Goal: Task Accomplishment & Management: Use online tool/utility

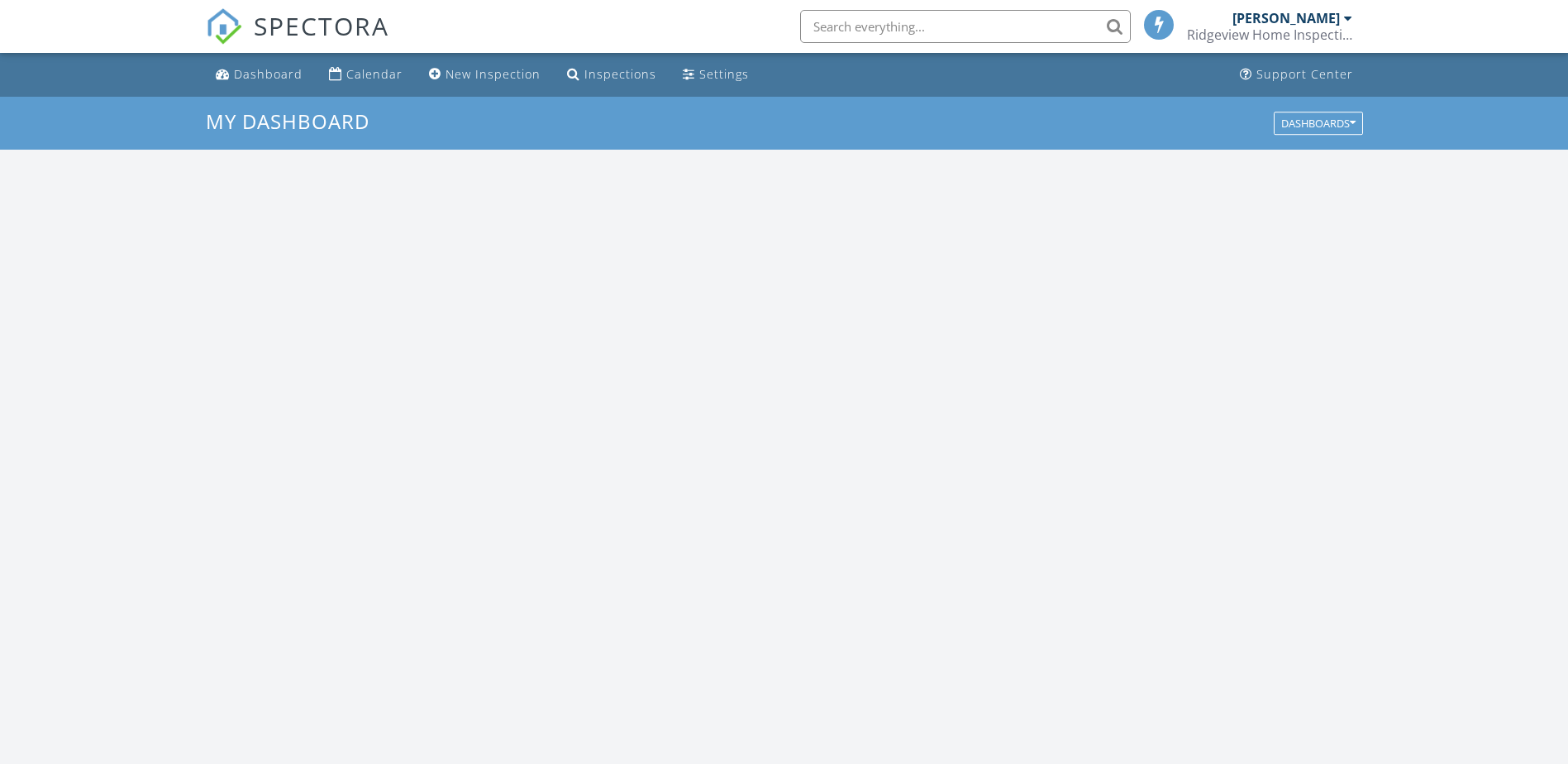
scroll to position [1530, 1594]
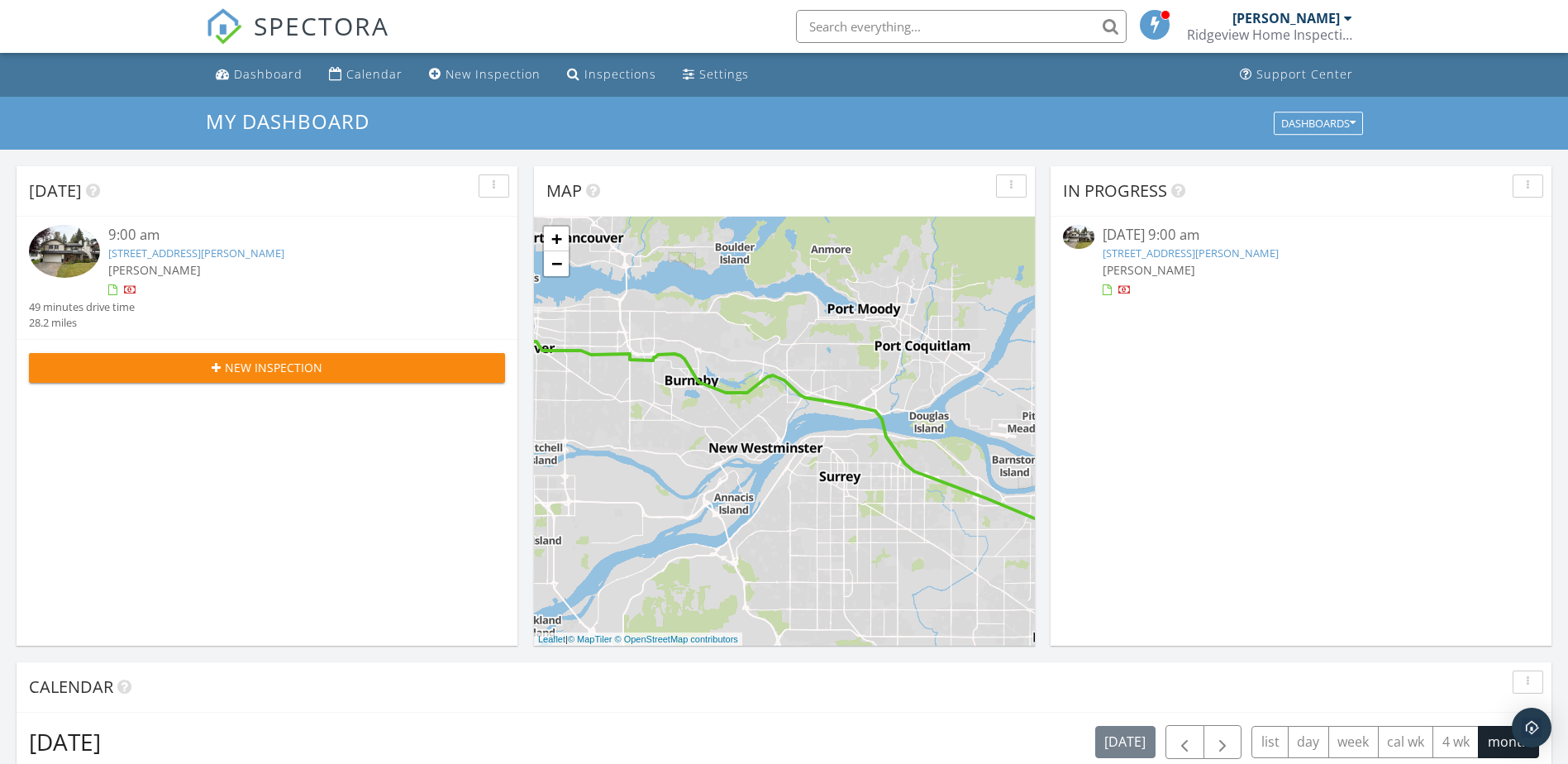
click at [271, 250] on link "[STREET_ADDRESS][PERSON_NAME]" at bounding box center [196, 253] width 177 height 15
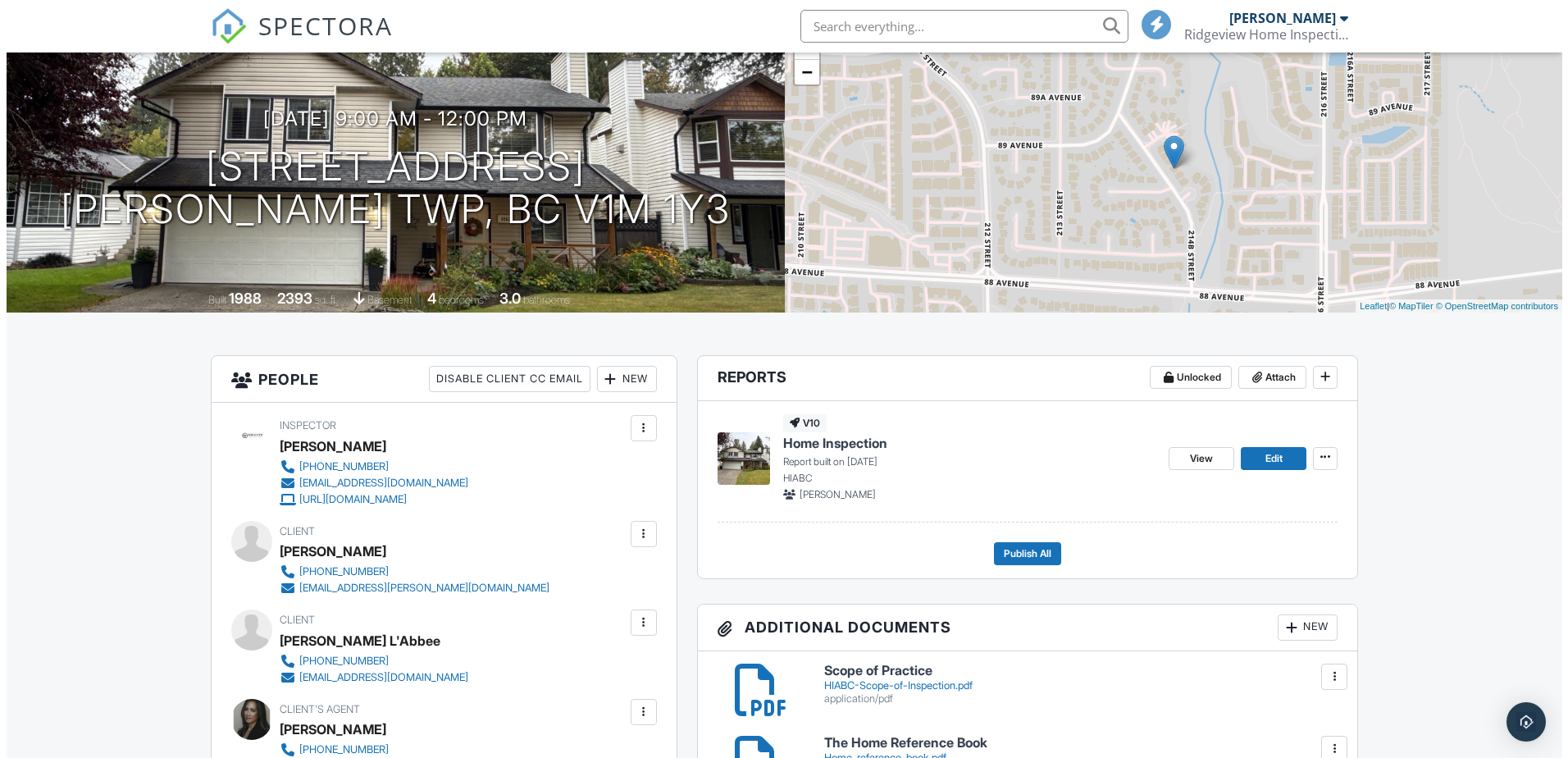
scroll to position [82, 0]
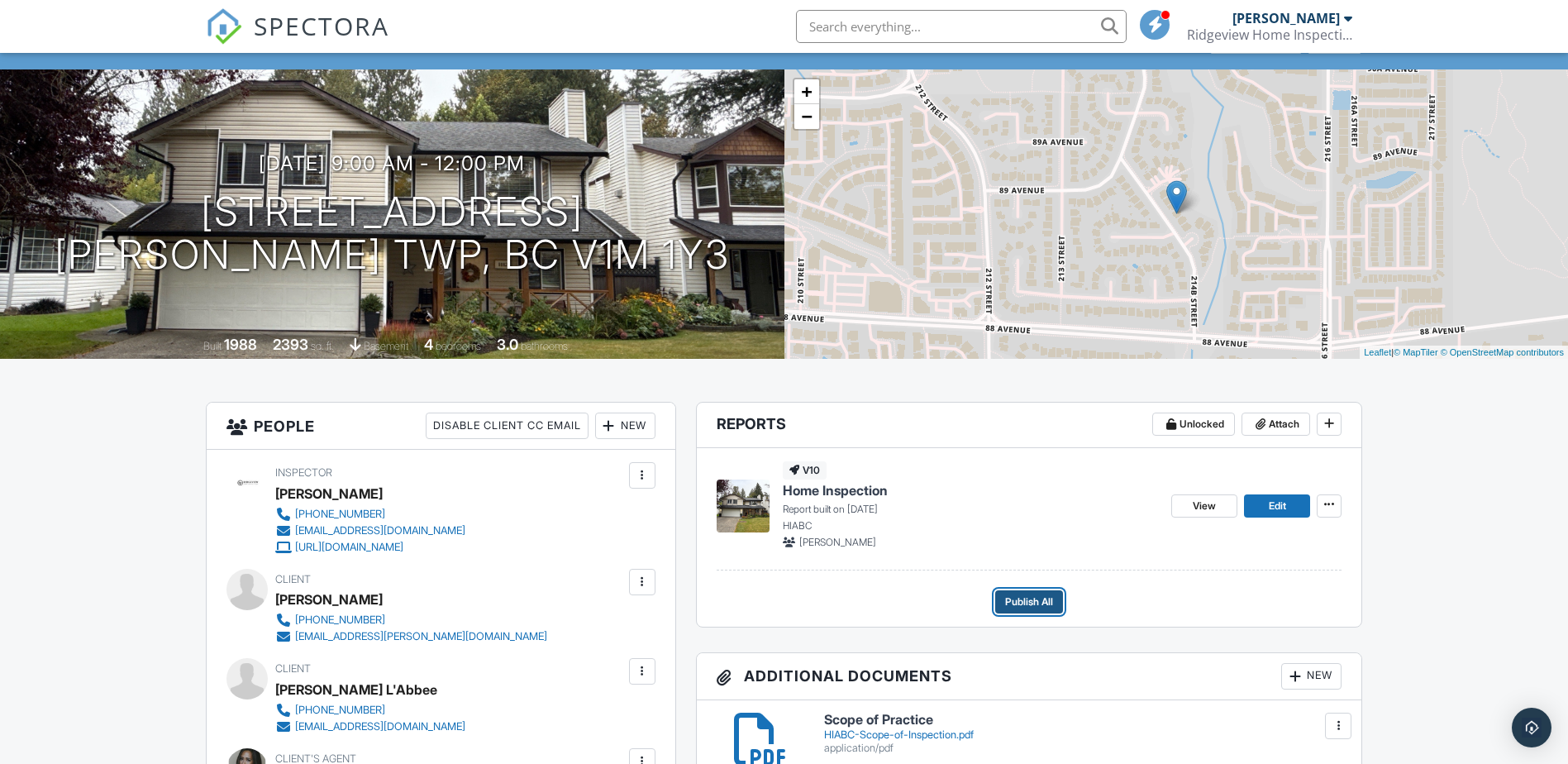
click at [1019, 605] on span "Publish All" at bounding box center [1030, 602] width 48 height 16
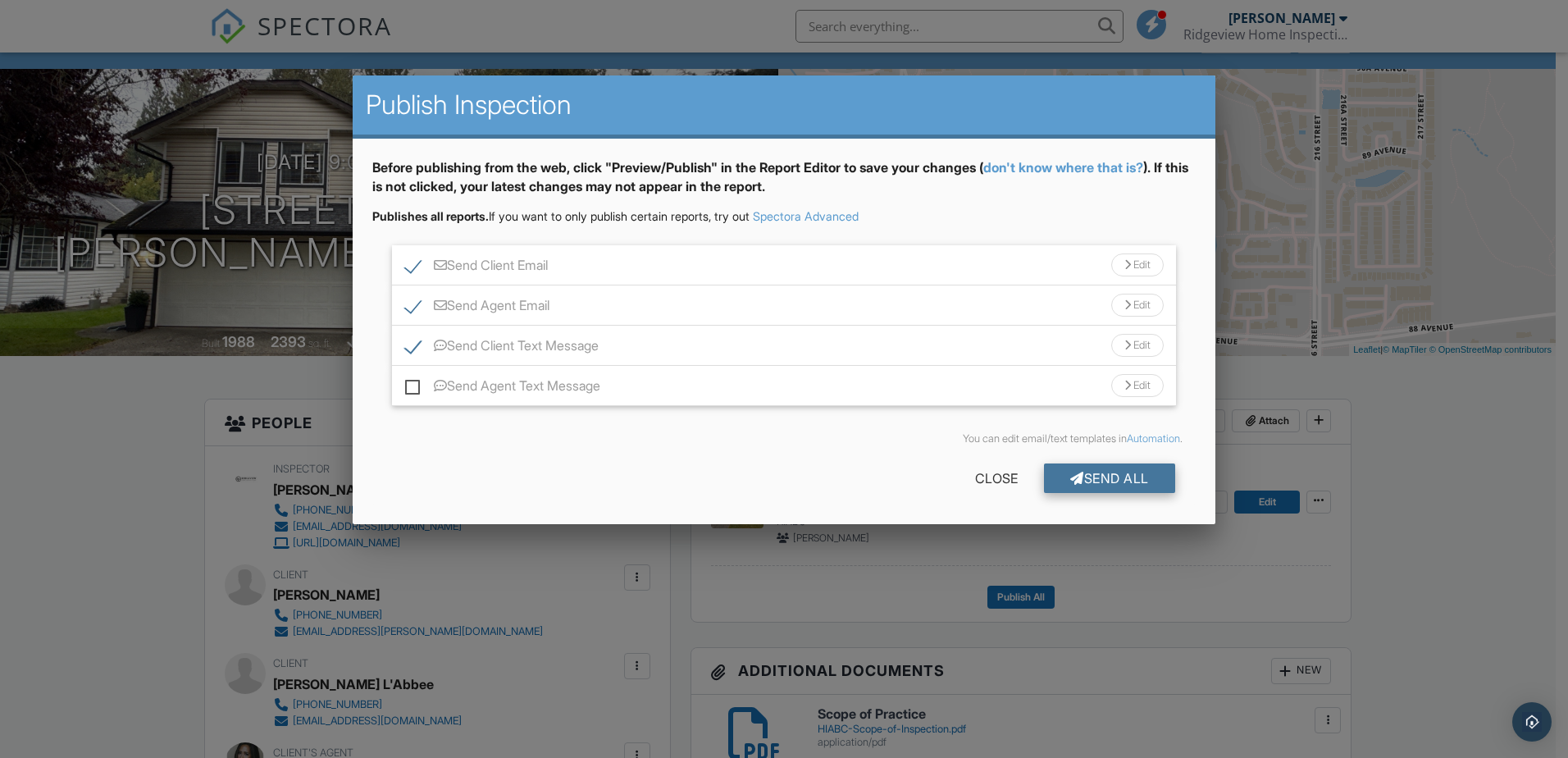
click at [1083, 471] on div "Send All" at bounding box center [1110, 477] width 132 height 29
